Goal: Task Accomplishment & Management: Manage account settings

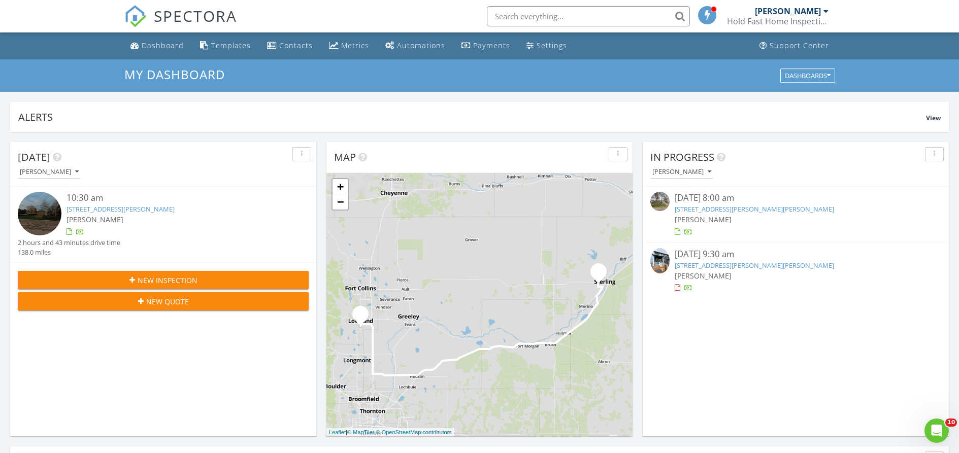
click at [771, 268] on link "652 S Cabernet Ave, Fort lupton, Co 80621, Fort Lupton, CO 80621" at bounding box center [754, 265] width 159 height 9
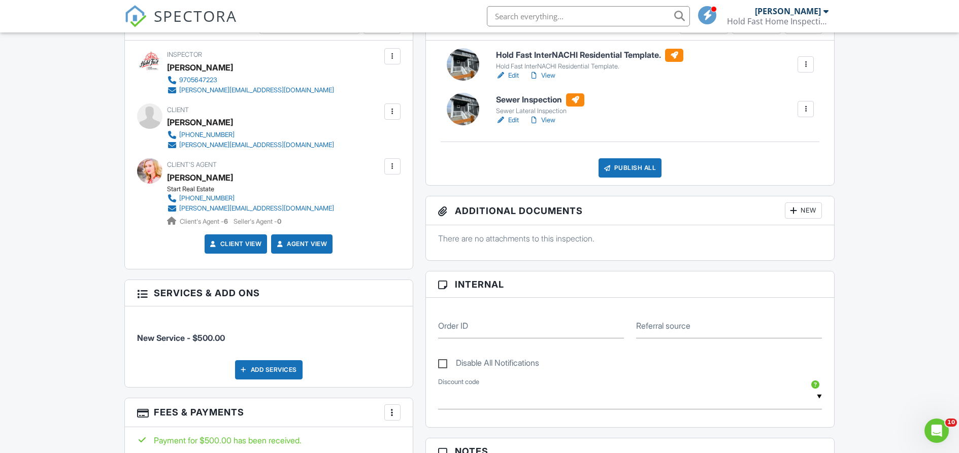
click at [518, 119] on link "Edit" at bounding box center [507, 120] width 23 height 10
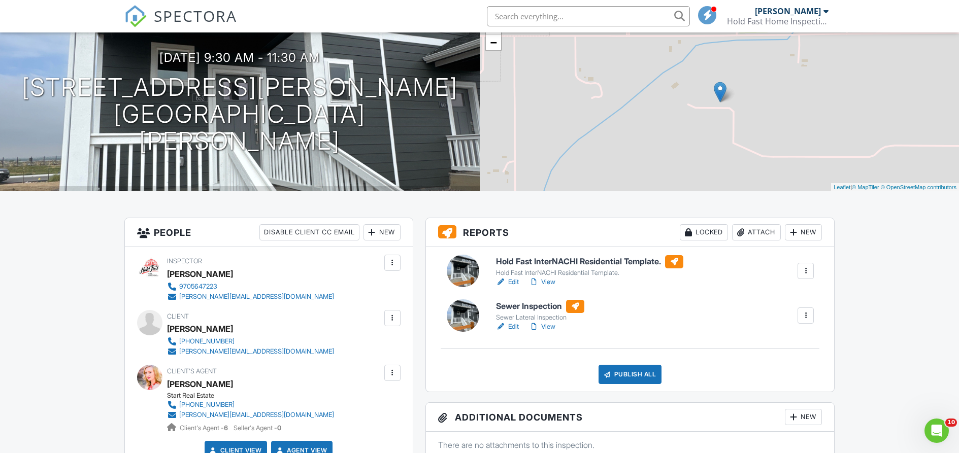
click at [540, 281] on link "View" at bounding box center [542, 282] width 26 height 10
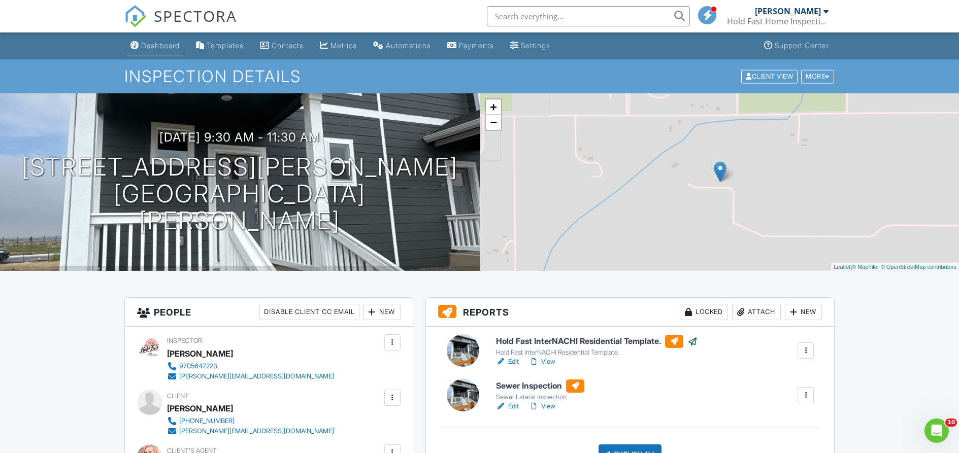
click at [179, 44] on div "Dashboard" at bounding box center [160, 45] width 39 height 9
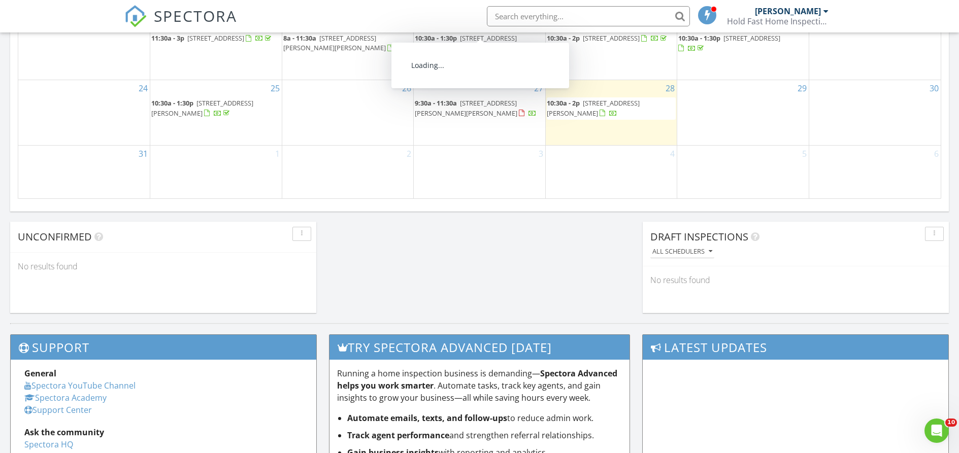
scroll to position [530, 0]
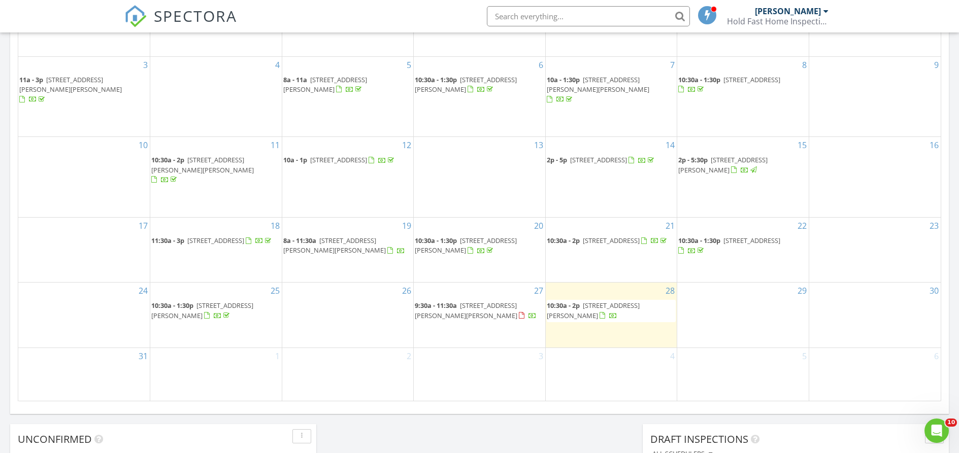
click at [646, 305] on span "10:30a - 2p [STREET_ADDRESS][PERSON_NAME]" at bounding box center [611, 311] width 129 height 20
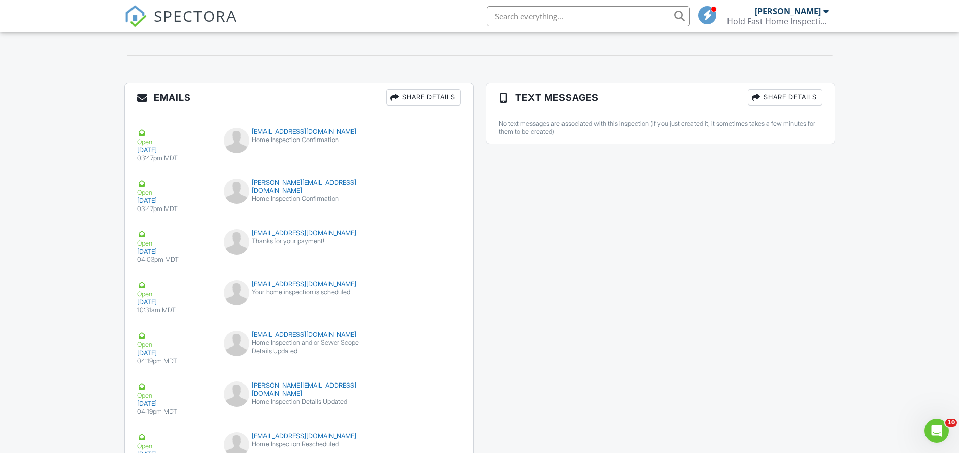
scroll to position [1262, 0]
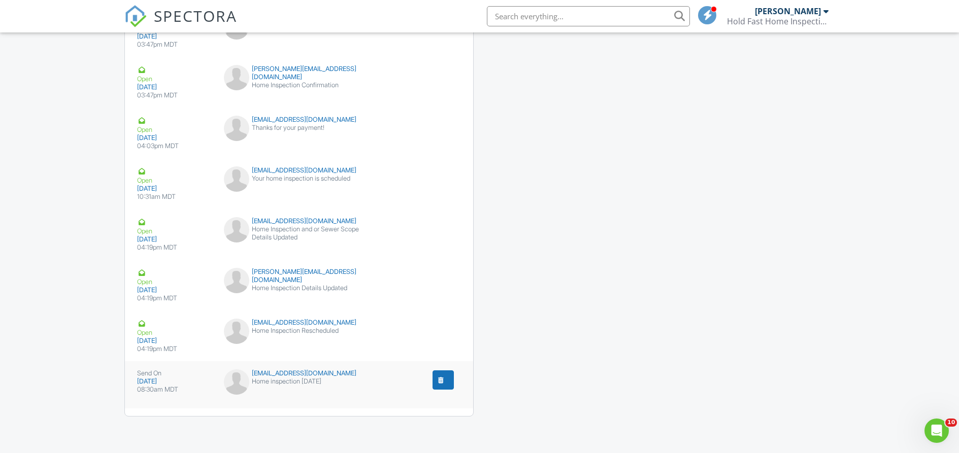
click at [438, 383] on div "submit" at bounding box center [441, 380] width 10 height 10
